Goal: Navigation & Orientation: Find specific page/section

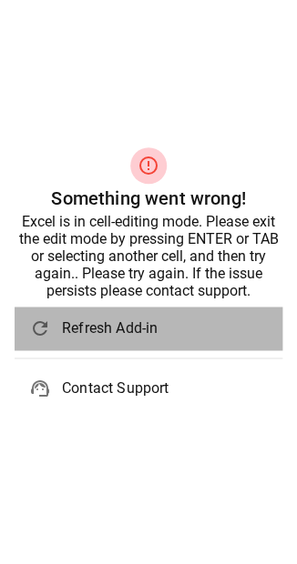
click at [102, 334] on span "Refresh Add-in" at bounding box center [165, 328] width 206 height 22
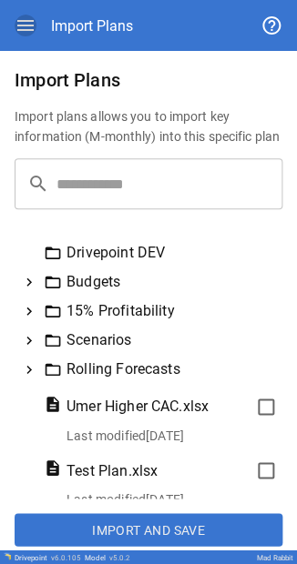
click at [20, 35] on icon "button" at bounding box center [26, 26] width 22 height 22
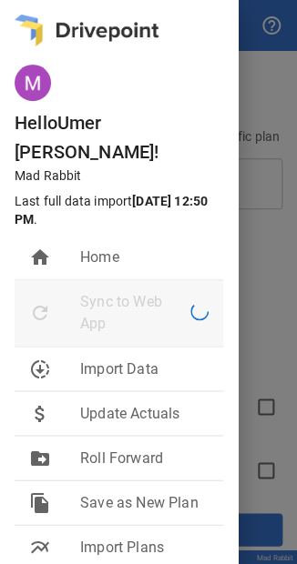
click at [98, 291] on span "Sync to Web App" at bounding box center [135, 313] width 110 height 44
click at [102, 247] on span "Home" at bounding box center [144, 258] width 128 height 22
